Goal: Transaction & Acquisition: Purchase product/service

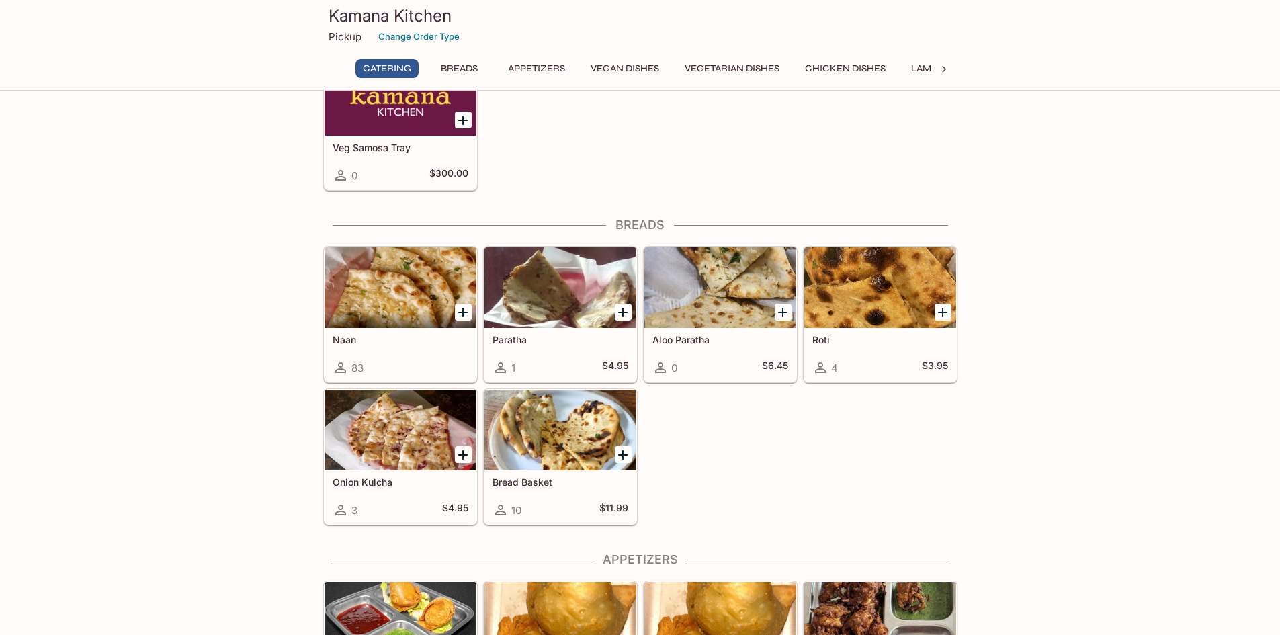
scroll to position [537, 0]
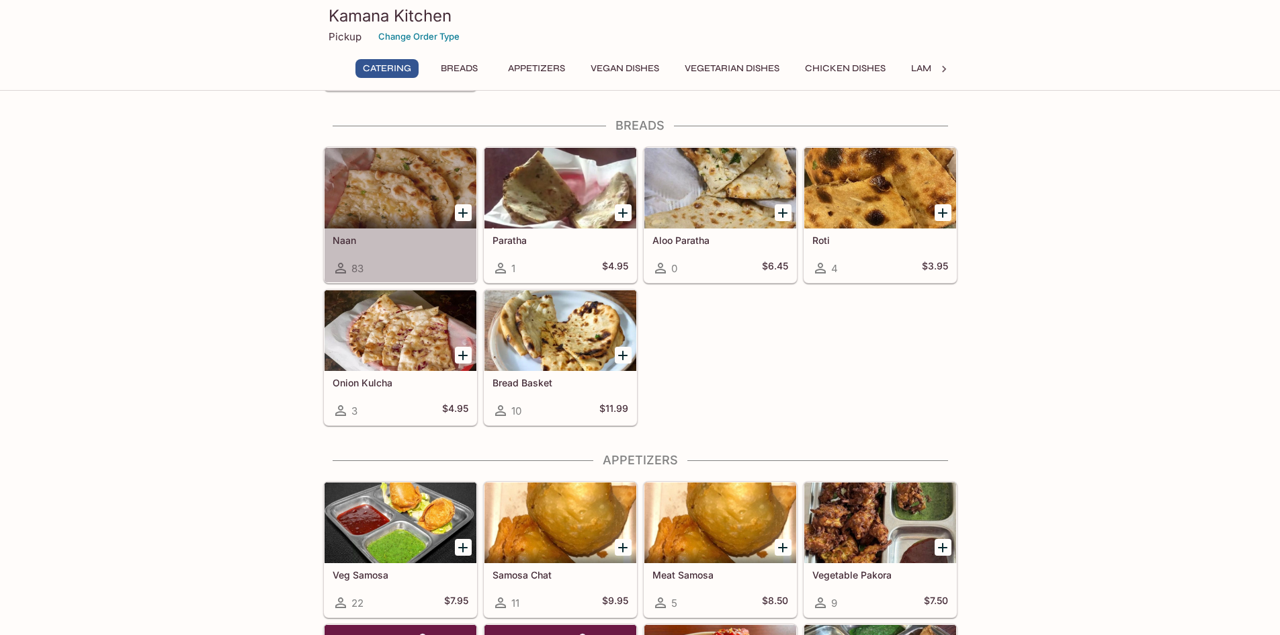
click at [394, 198] on div at bounding box center [400, 188] width 152 height 81
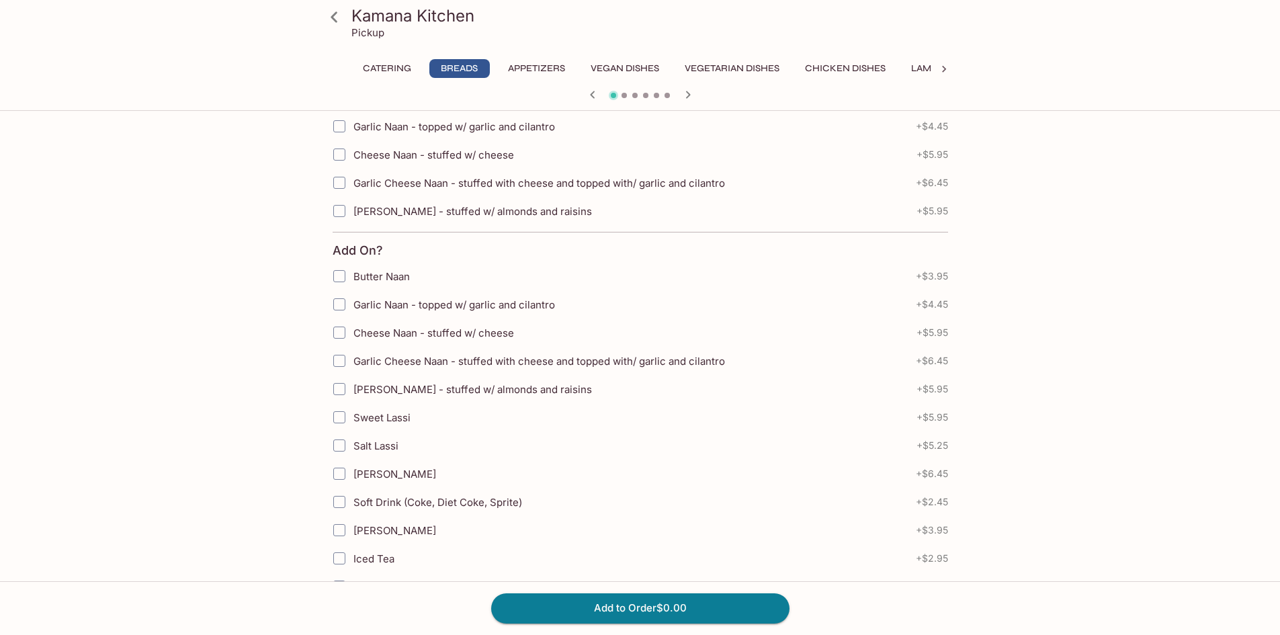
scroll to position [527, 0]
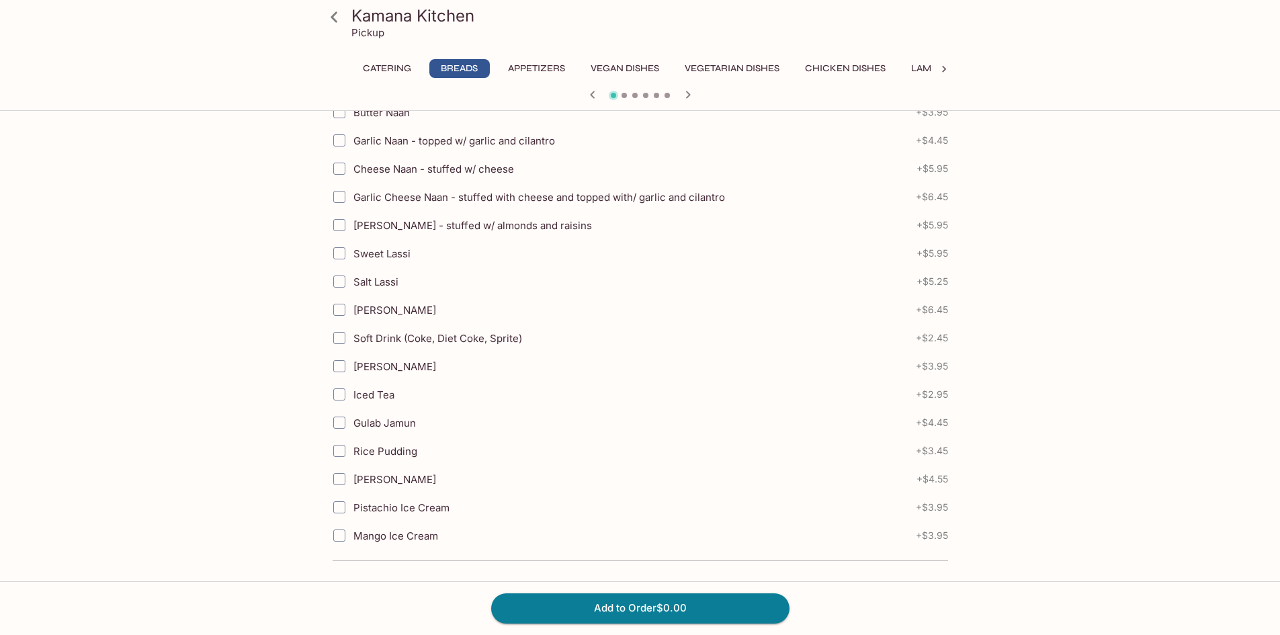
click at [336, 15] on icon at bounding box center [334, 17] width 24 height 24
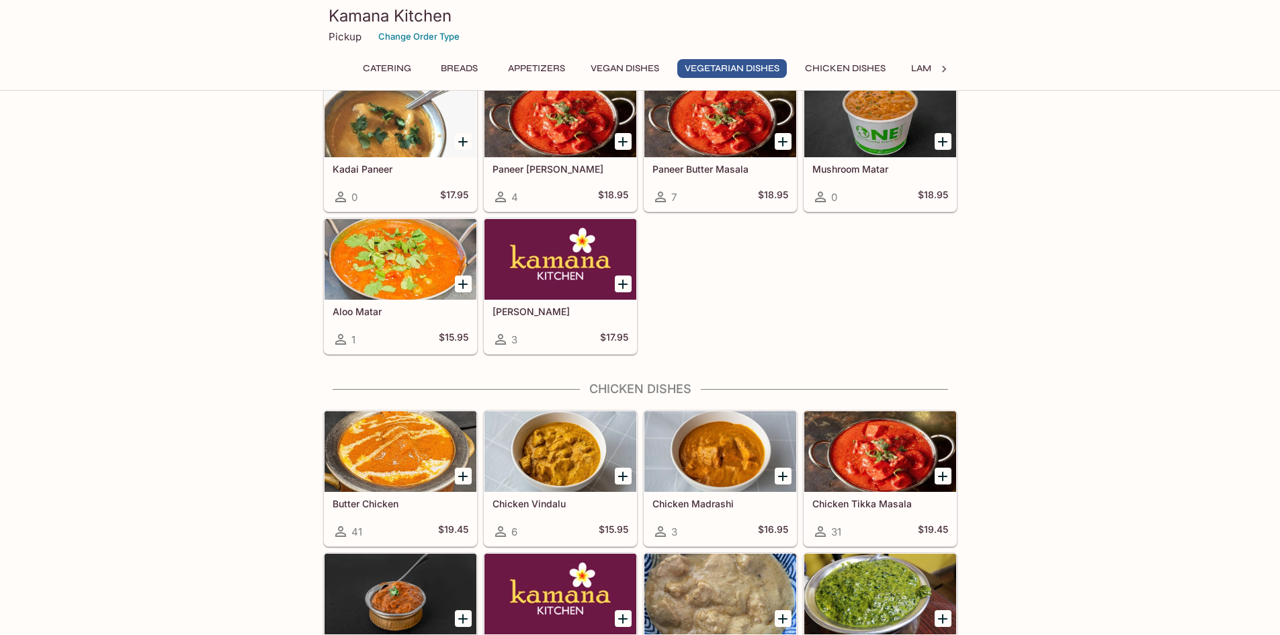
scroll to position [2284, 0]
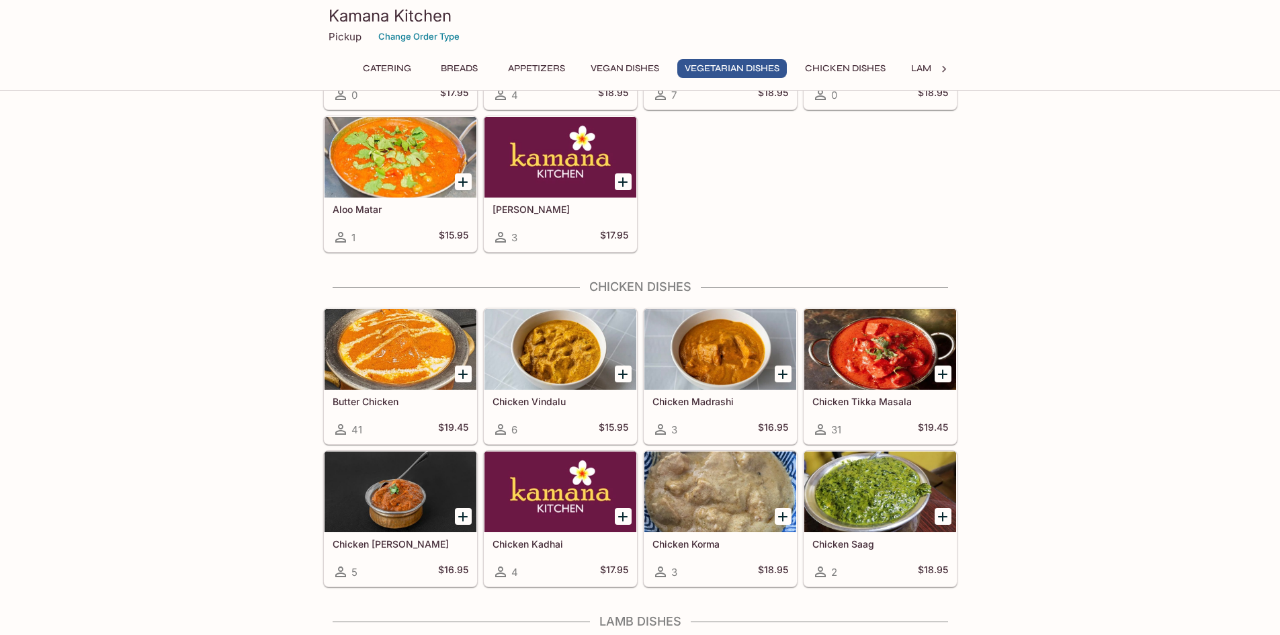
click at [885, 358] on div at bounding box center [880, 349] width 152 height 81
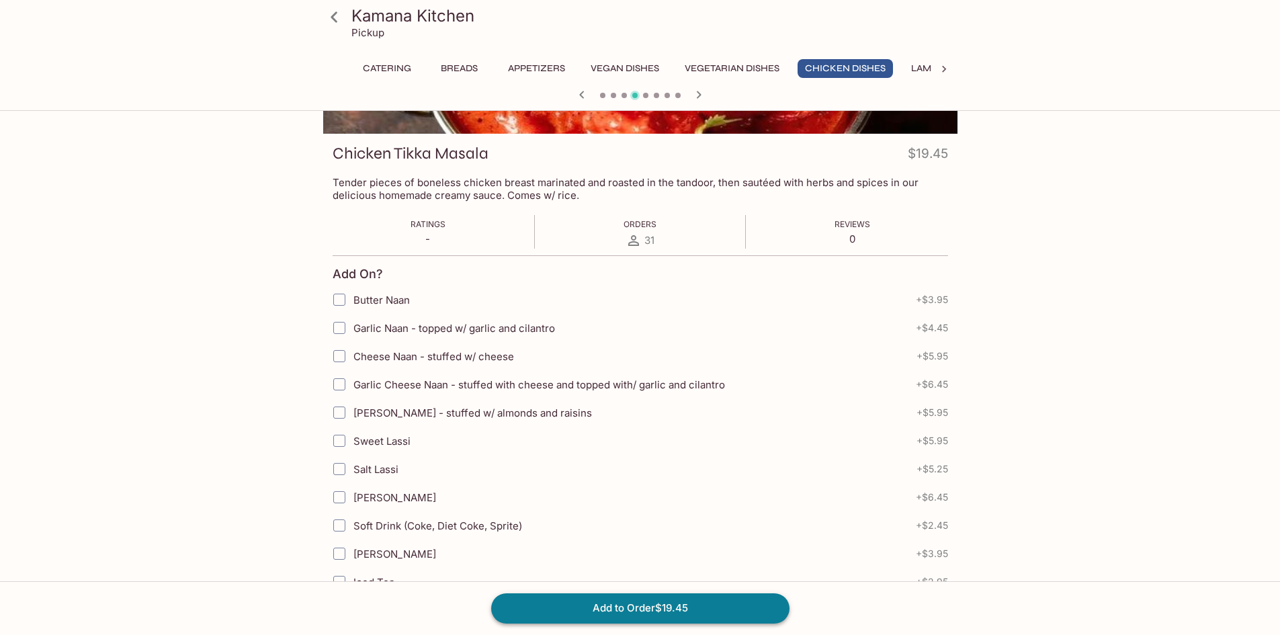
scroll to position [12, 0]
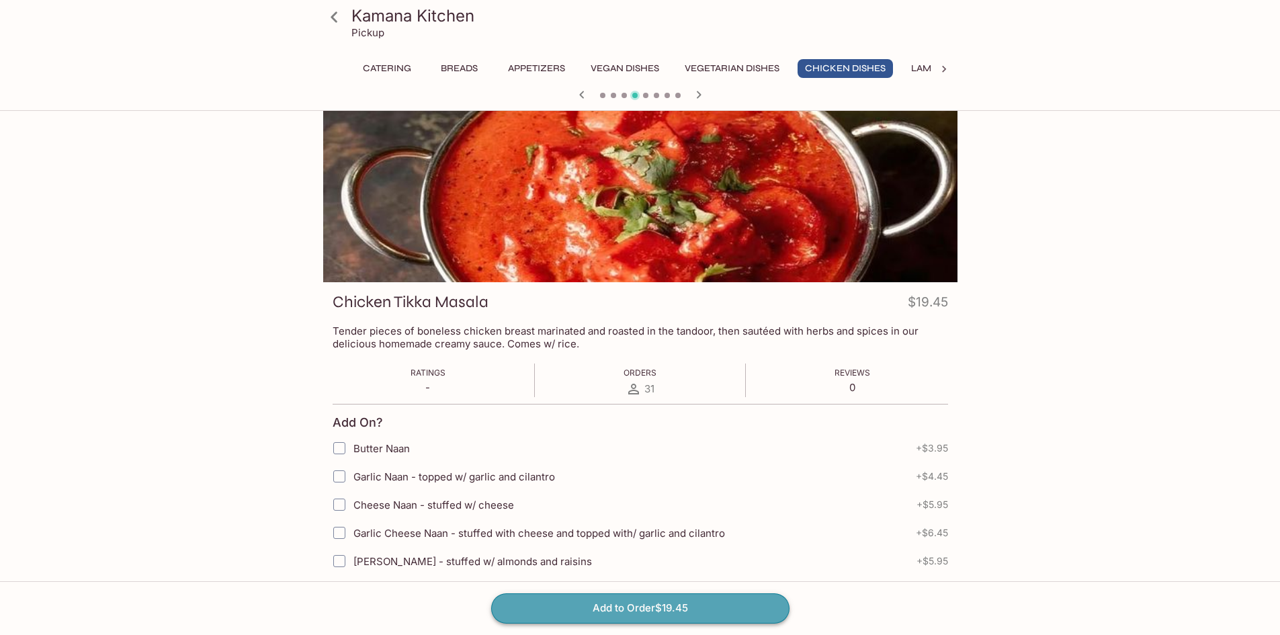
click at [681, 614] on button "Add to Order $19.45" at bounding box center [640, 608] width 298 height 30
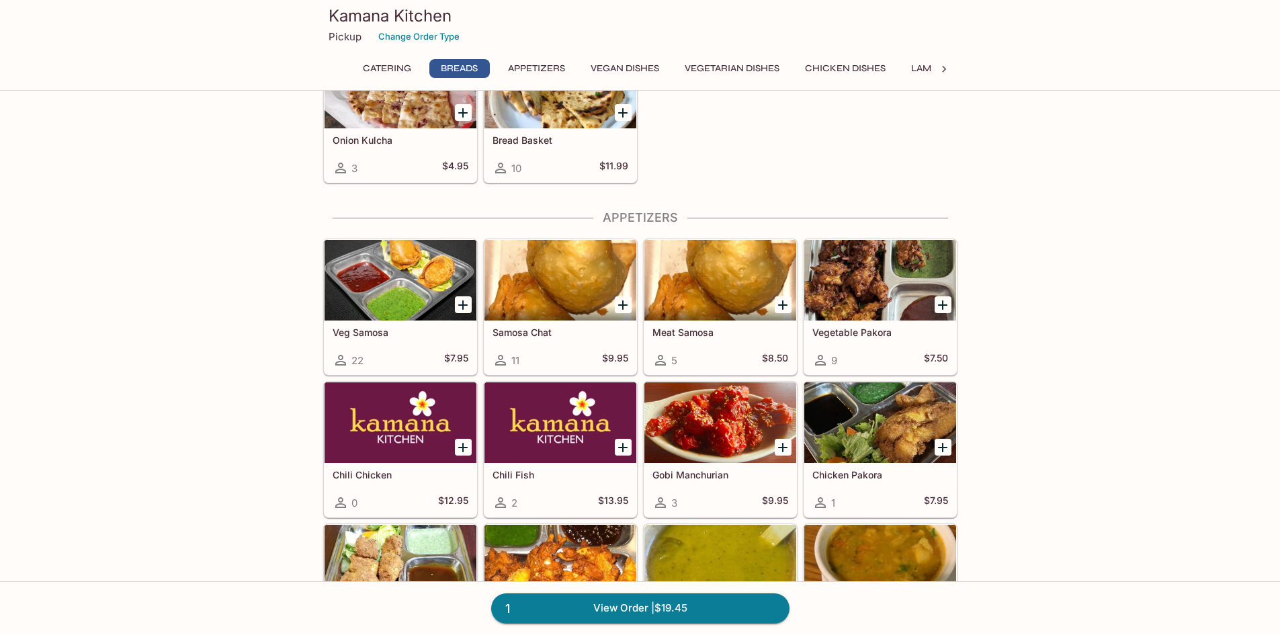
scroll to position [873, 0]
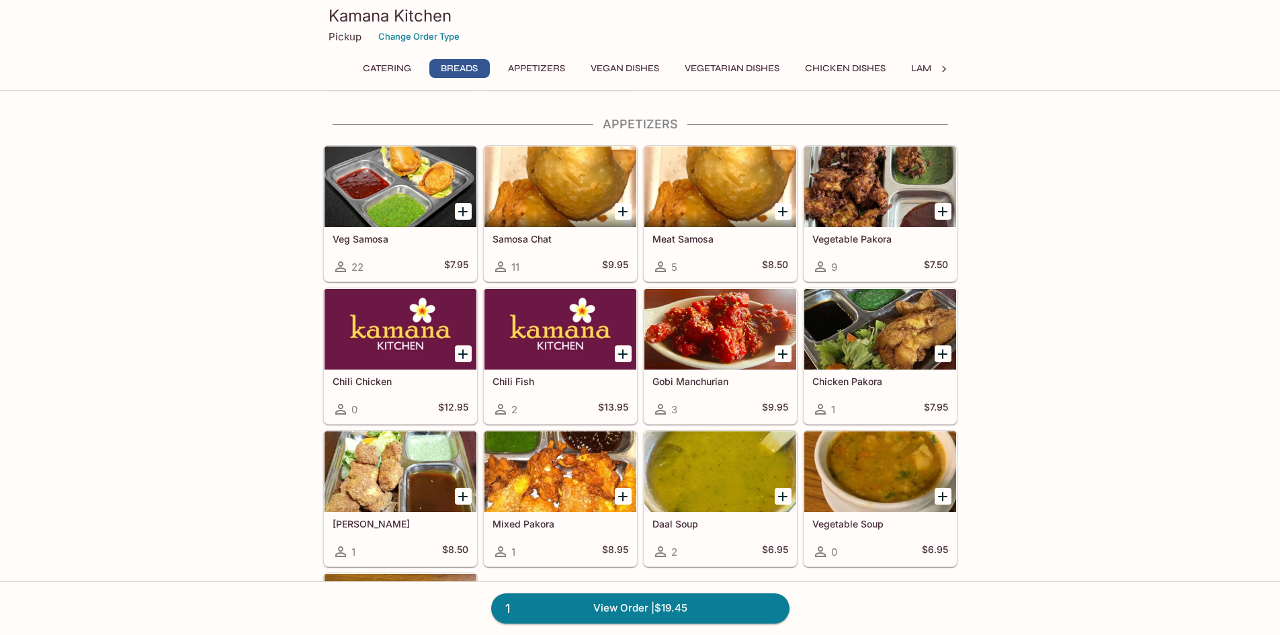
click at [925, 67] on button "Lamb Dishes" at bounding box center [942, 68] width 77 height 19
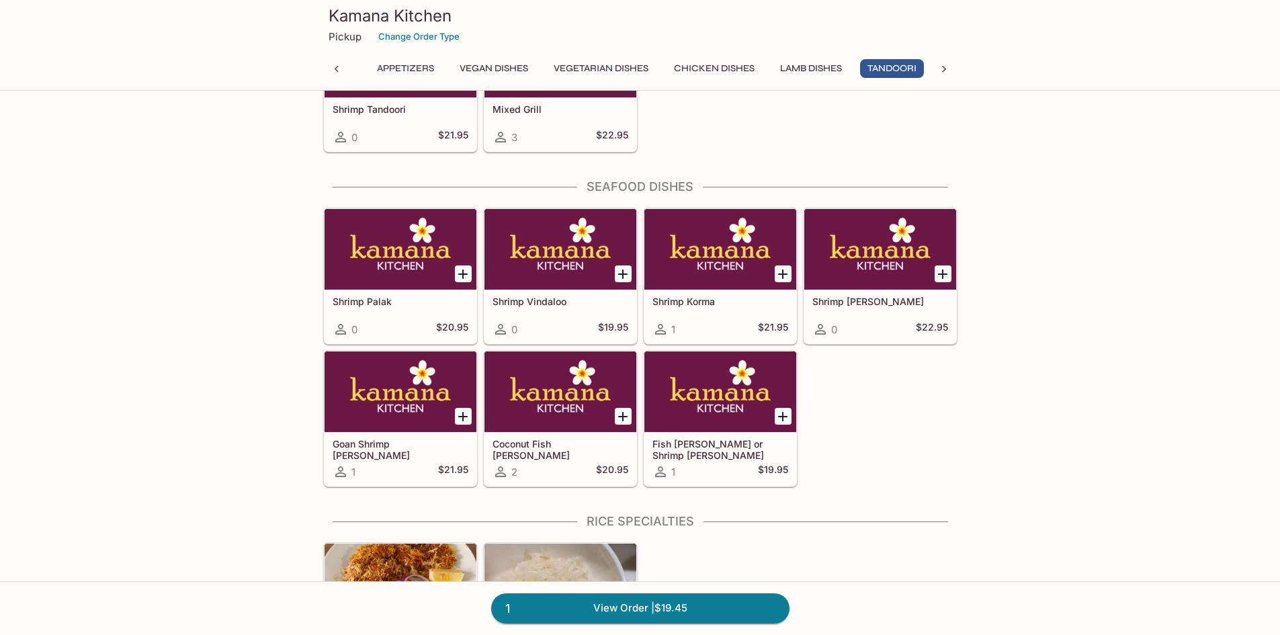
scroll to position [3389, 0]
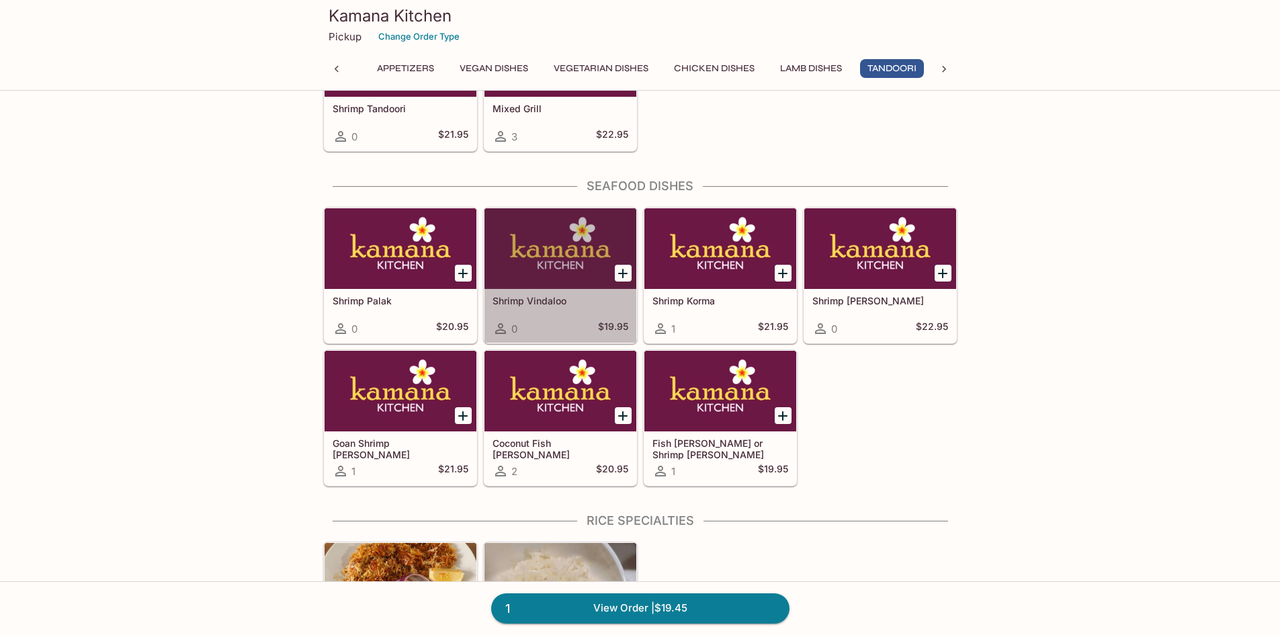
click at [584, 251] on div at bounding box center [560, 248] width 152 height 81
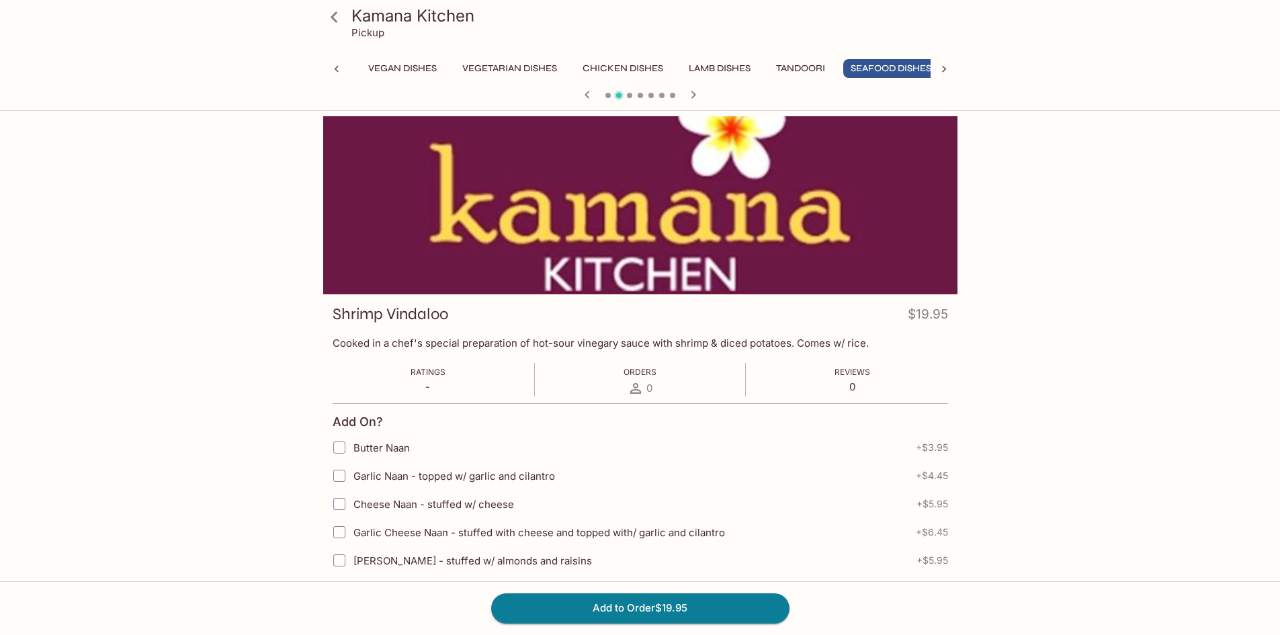
scroll to position [0, 238]
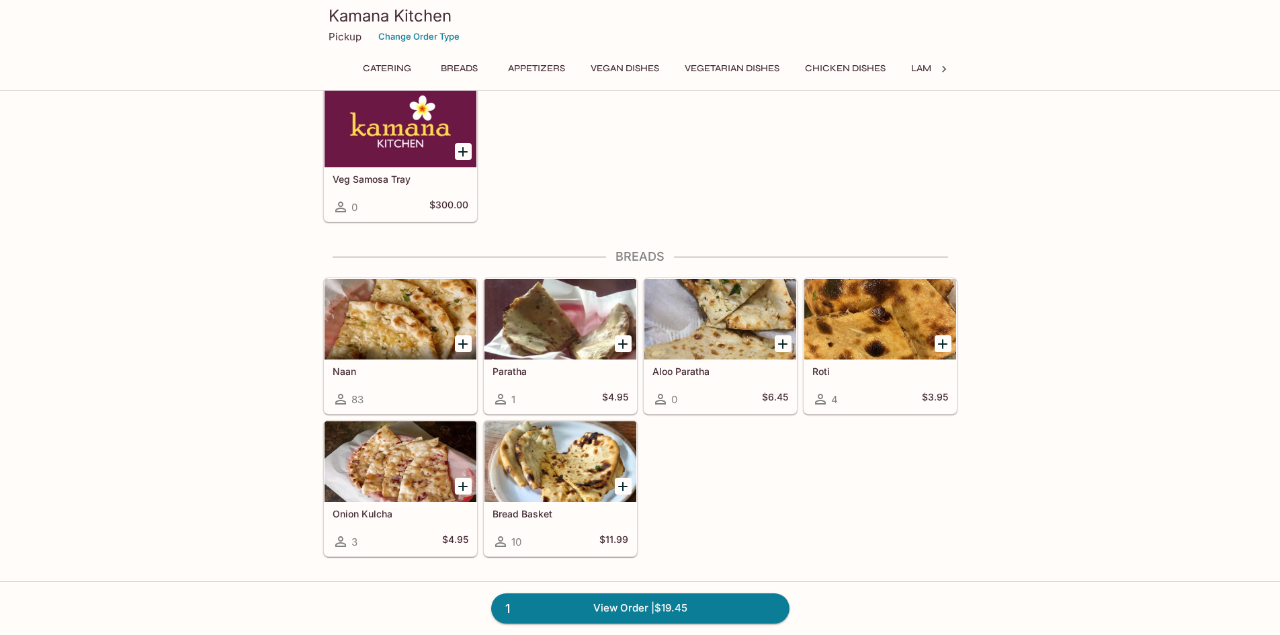
scroll to position [401, 0]
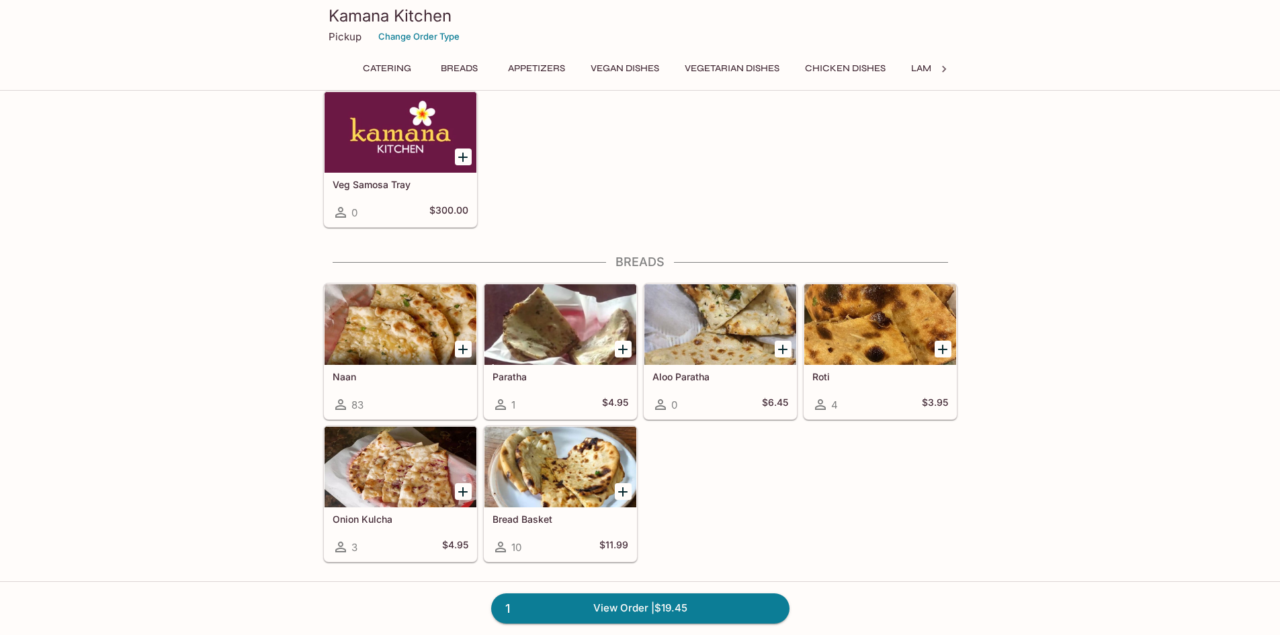
click at [386, 314] on div at bounding box center [400, 324] width 152 height 81
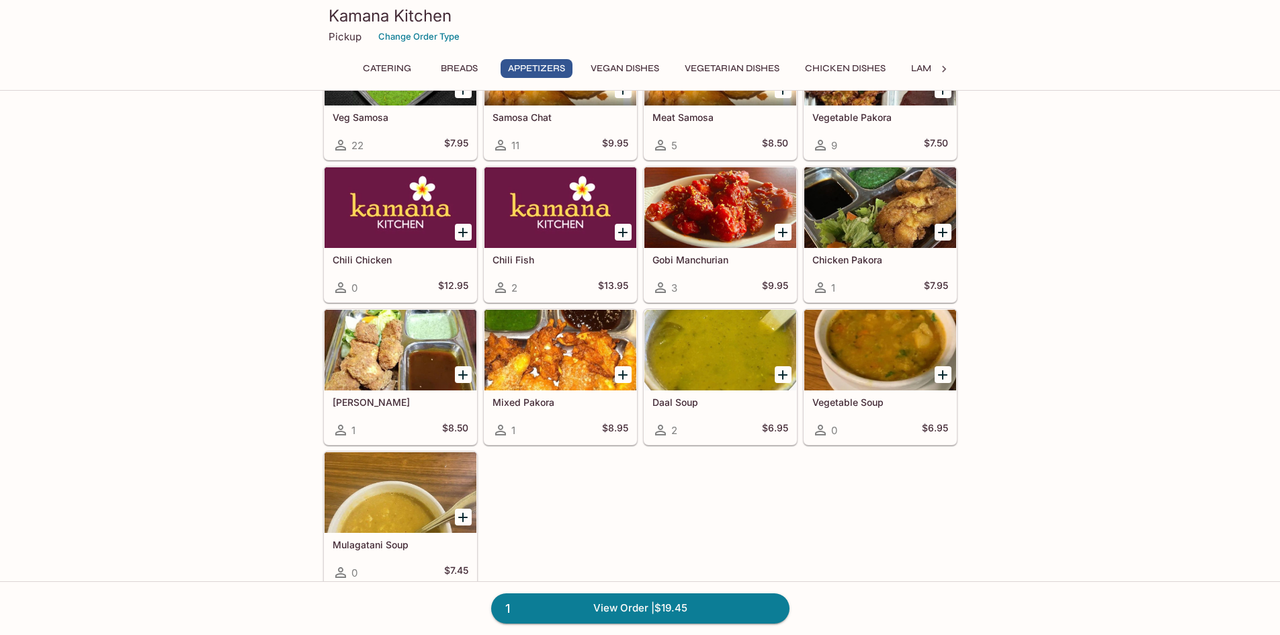
scroll to position [1000, 0]
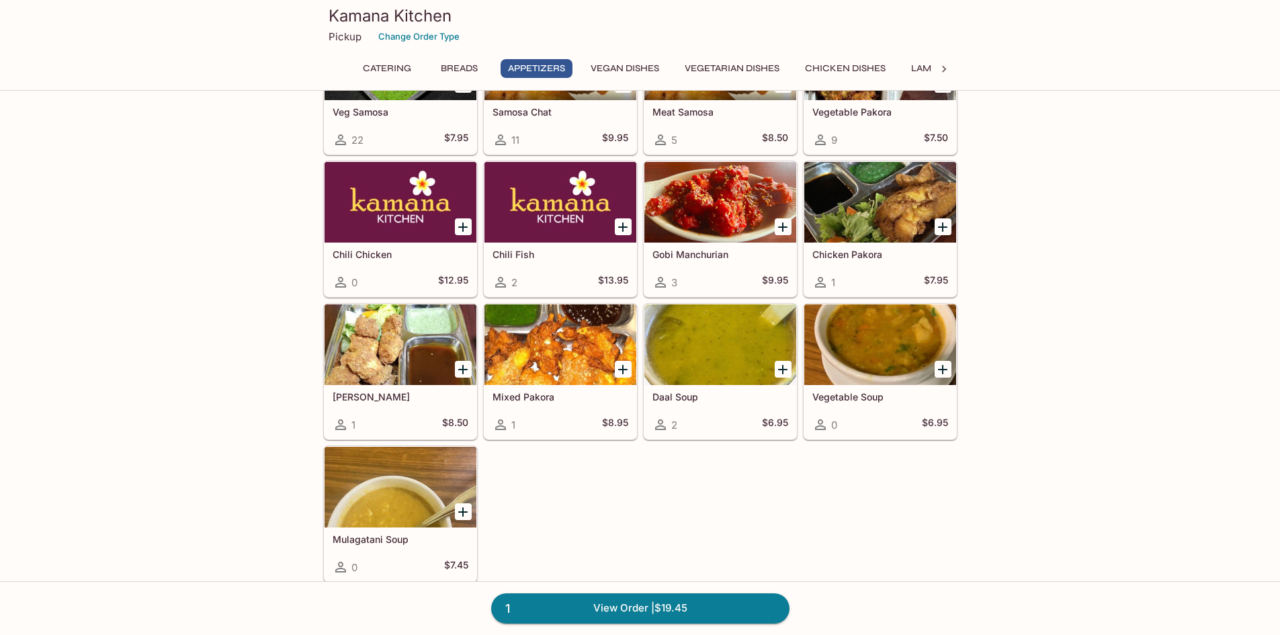
click at [851, 208] on div at bounding box center [880, 202] width 152 height 81
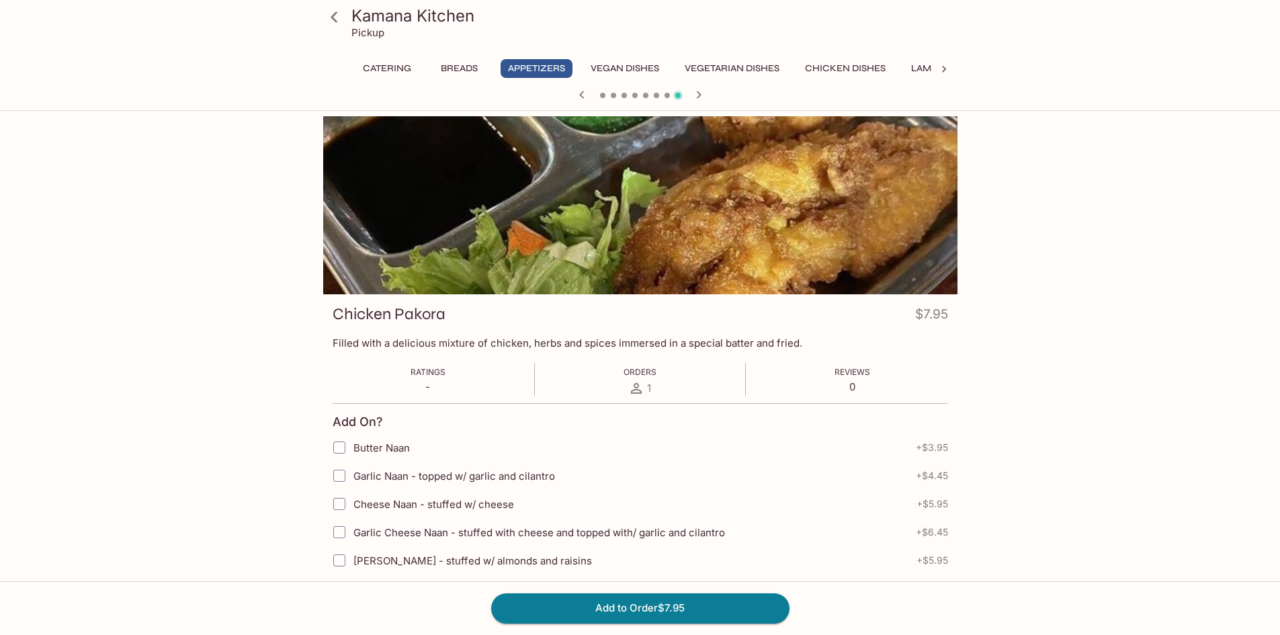
scroll to position [202, 0]
